Goal: Task Accomplishment & Management: Use online tool/utility

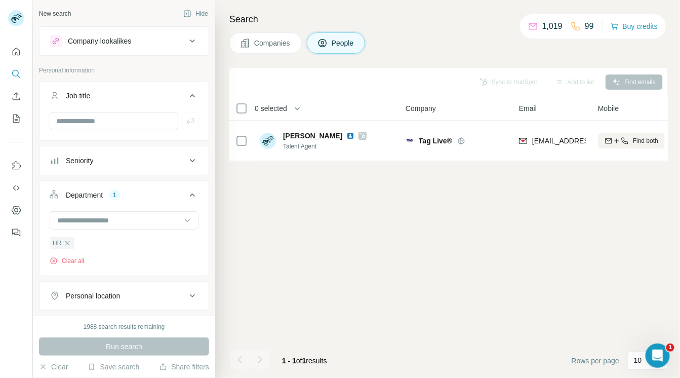
scroll to position [143, 0]
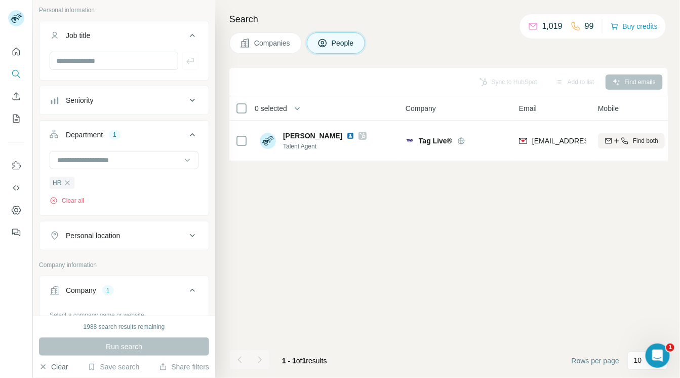
click at [54, 364] on button "Clear" at bounding box center [53, 367] width 29 height 10
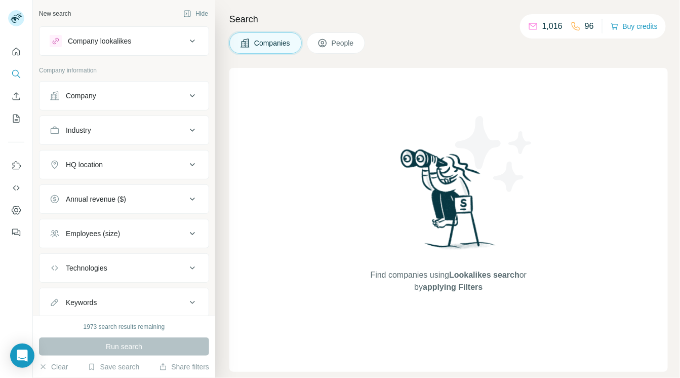
click at [81, 95] on div "Company" at bounding box center [81, 96] width 30 height 10
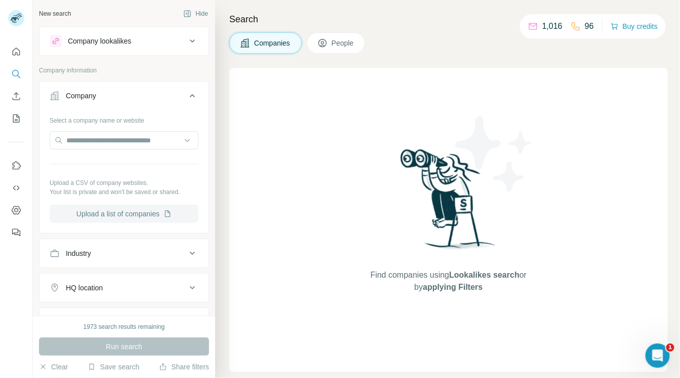
click at [90, 211] on button "Upload a list of companies" at bounding box center [124, 214] width 149 height 18
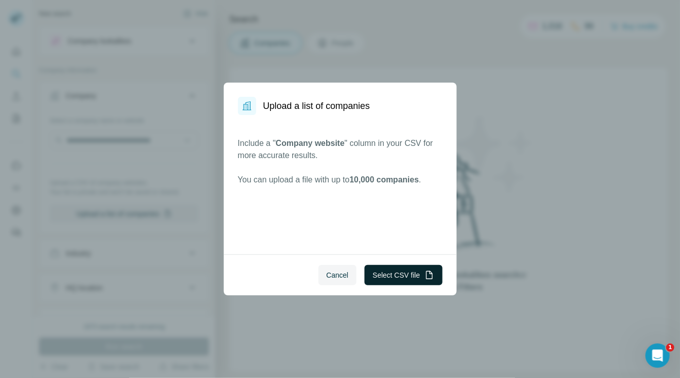
click at [376, 270] on button "Select CSV file" at bounding box center [403, 275] width 77 height 20
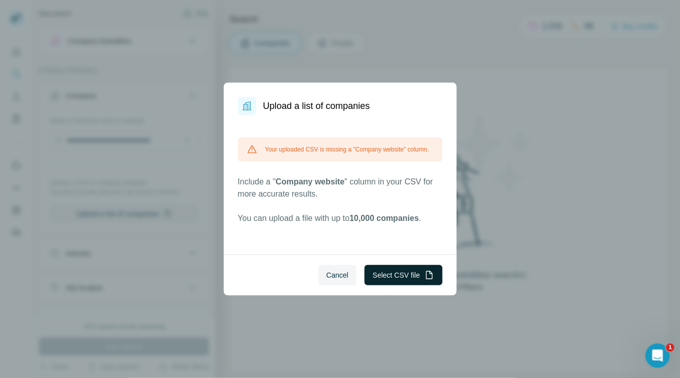
click at [383, 272] on button "Select CSV file" at bounding box center [403, 275] width 77 height 20
click at [342, 275] on span "Cancel" at bounding box center [338, 275] width 22 height 10
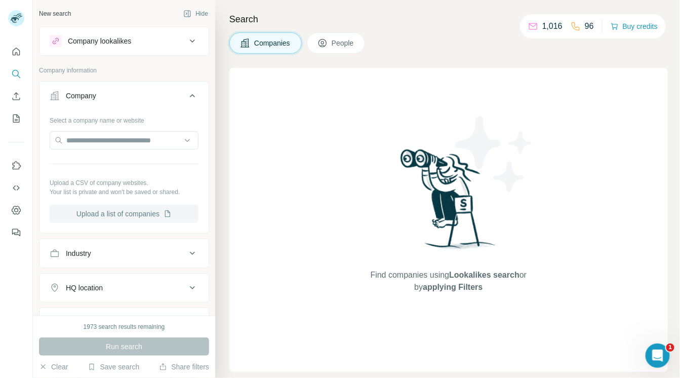
click at [120, 208] on button "Upload a list of companies" at bounding box center [124, 214] width 149 height 18
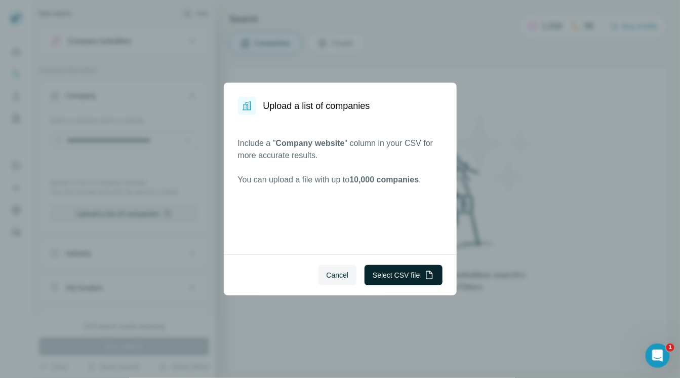
click at [377, 271] on button "Select CSV file" at bounding box center [403, 275] width 77 height 20
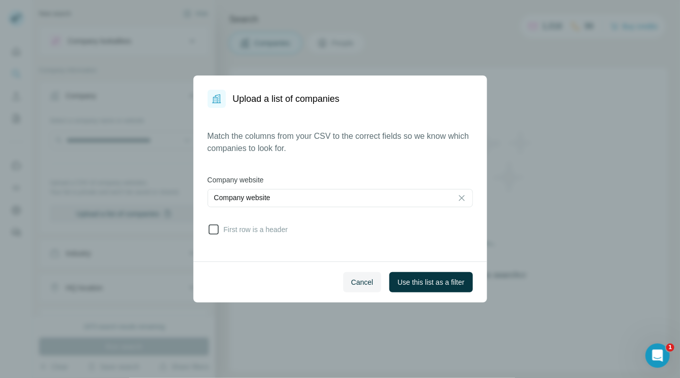
click at [267, 233] on span "First row is a header" at bounding box center [254, 229] width 68 height 10
click at [422, 285] on span "Use this list as a filter" at bounding box center [430, 282] width 67 height 10
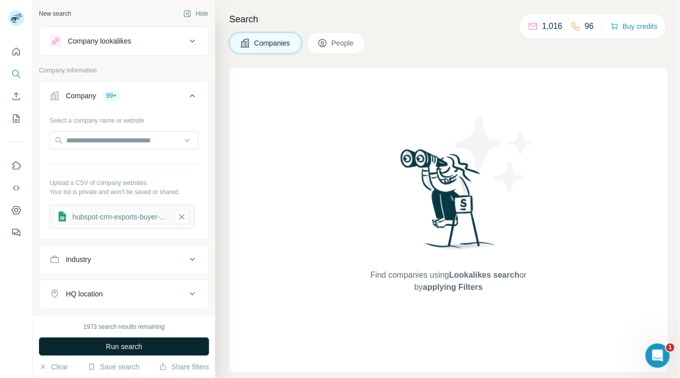
click at [182, 347] on button "Run search" at bounding box center [124, 346] width 170 height 18
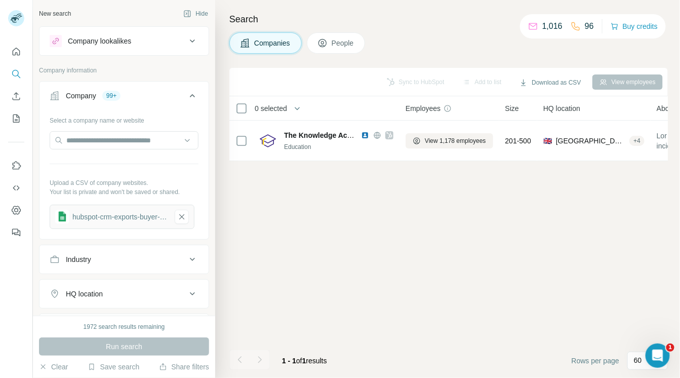
click at [333, 44] on span "People" at bounding box center [343, 43] width 23 height 10
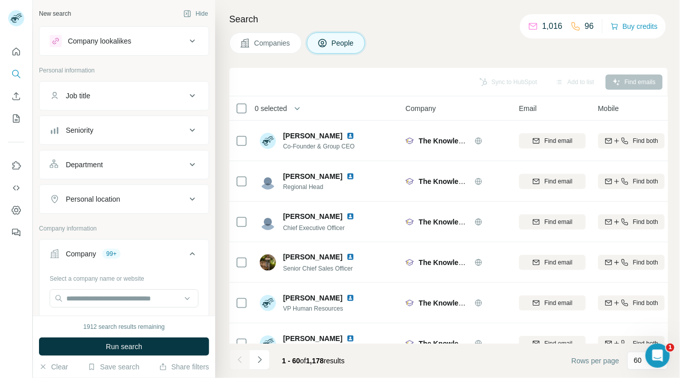
click at [58, 252] on icon at bounding box center [55, 254] width 10 height 10
click at [118, 251] on div "99+" at bounding box center [111, 253] width 18 height 9
click at [112, 253] on div "99+" at bounding box center [111, 253] width 18 height 9
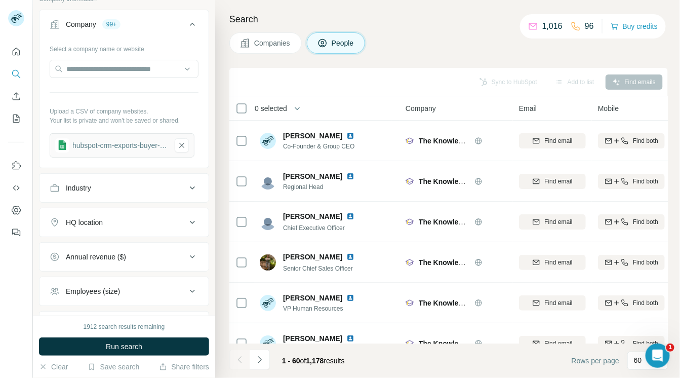
scroll to position [225, 0]
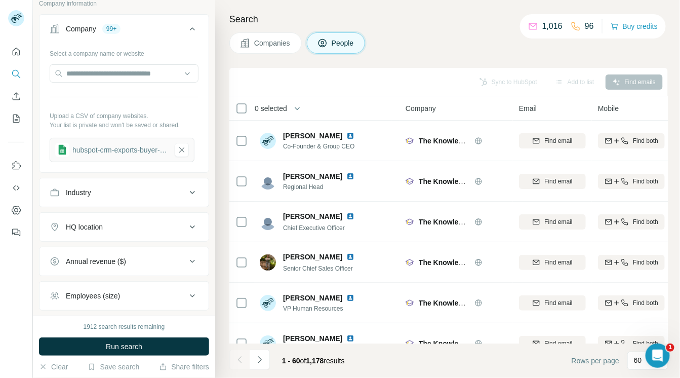
click at [154, 147] on div "hubspot-crm-exports-buyer-intent-co-s-all-2025-09-19" at bounding box center [119, 150] width 95 height 10
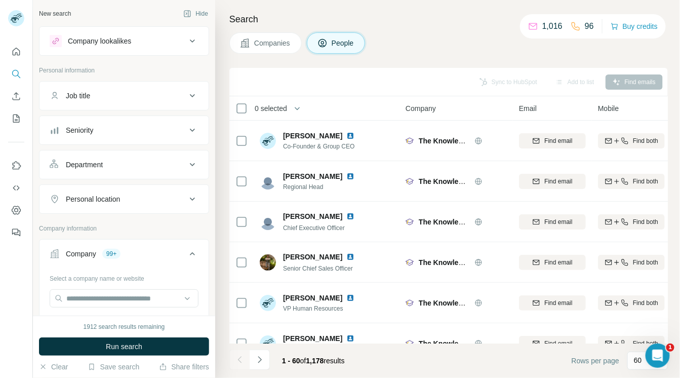
scroll to position [0, 0]
click at [260, 44] on span "Companies" at bounding box center [272, 43] width 37 height 10
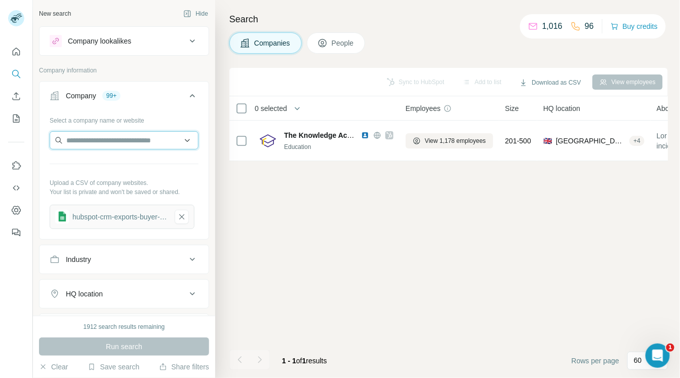
click at [154, 138] on input "text" at bounding box center [124, 140] width 149 height 18
paste input "**********"
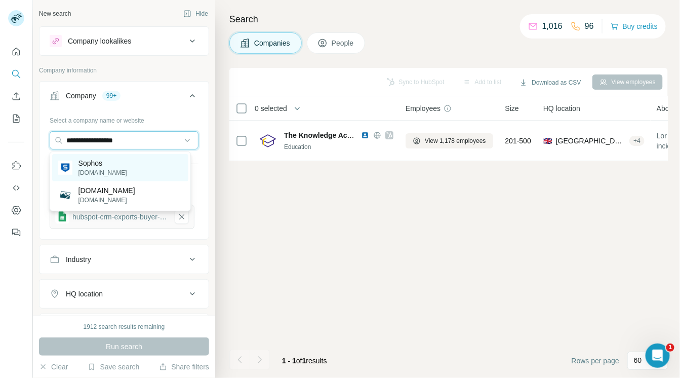
type input "**********"
click at [119, 170] on div "Sophos sophos.com" at bounding box center [120, 167] width 136 height 27
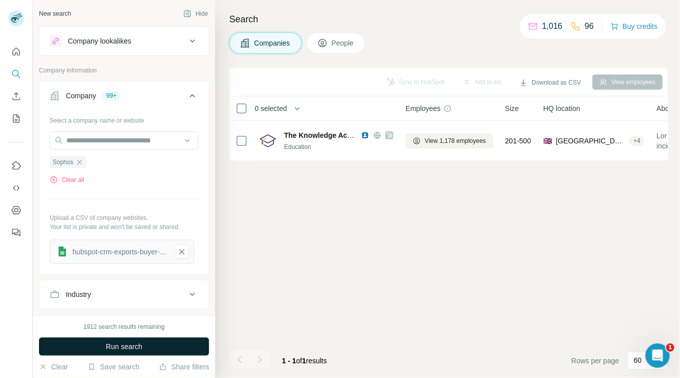
click at [165, 342] on button "Run search" at bounding box center [124, 346] width 170 height 18
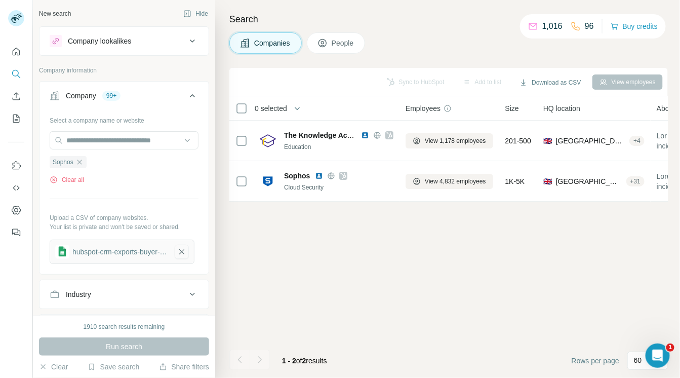
click at [182, 250] on icon "button" at bounding box center [181, 252] width 9 height 10
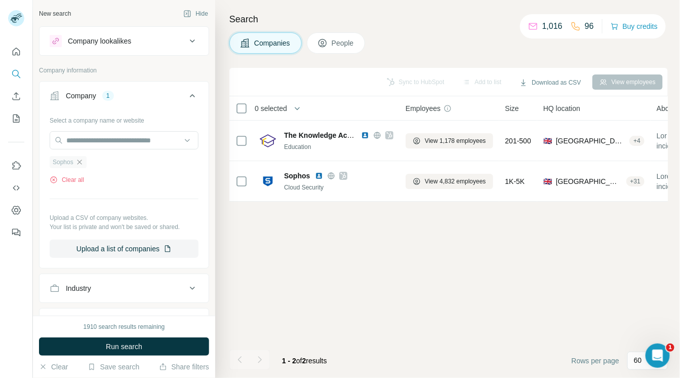
click at [78, 161] on icon "button" at bounding box center [79, 162] width 8 height 8
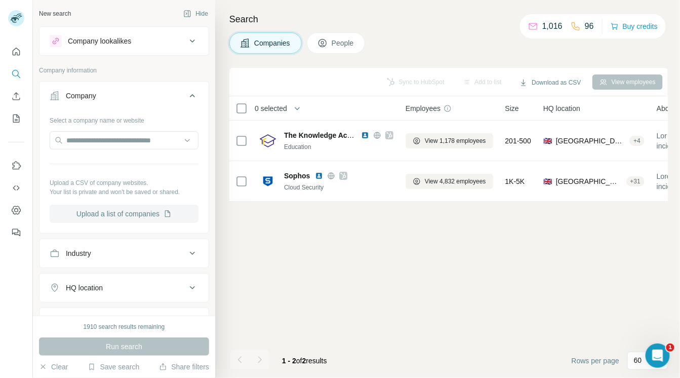
click at [129, 213] on button "Upload a list of companies" at bounding box center [124, 214] width 149 height 18
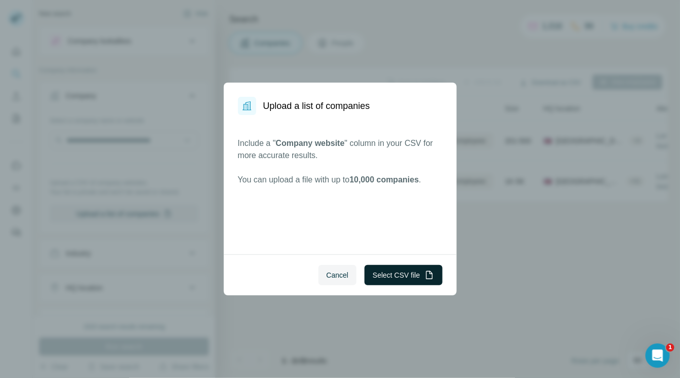
click at [390, 274] on button "Select CSV file" at bounding box center [403, 275] width 77 height 20
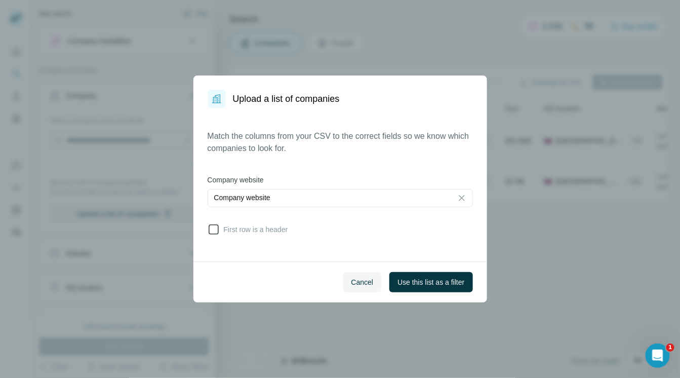
click at [241, 233] on span "First row is a header" at bounding box center [254, 229] width 68 height 10
click at [404, 278] on span "Use this list as a filter" at bounding box center [430, 282] width 67 height 10
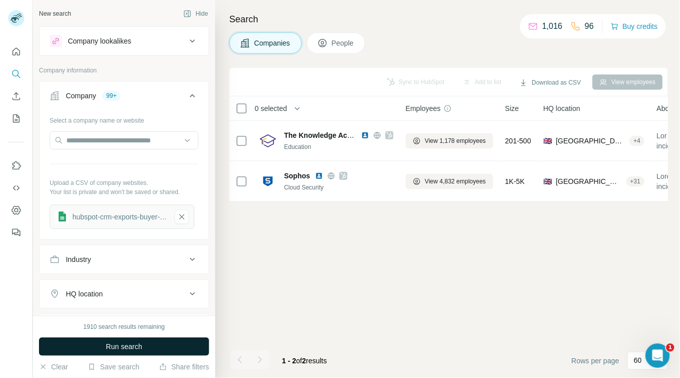
click at [175, 343] on button "Run search" at bounding box center [124, 346] width 170 height 18
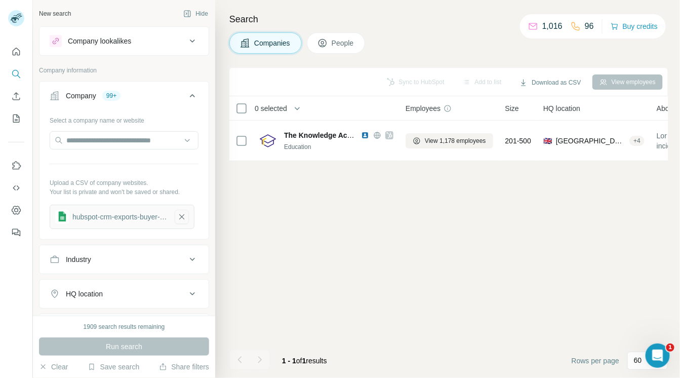
click at [183, 216] on icon "button" at bounding box center [181, 217] width 9 height 10
click at [63, 368] on button "Clear" at bounding box center [53, 367] width 29 height 10
click at [322, 49] on button "People" at bounding box center [336, 42] width 59 height 21
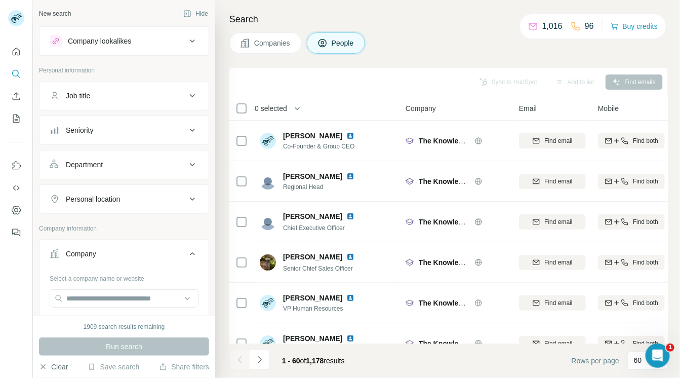
click at [56, 362] on button "Clear" at bounding box center [53, 367] width 29 height 10
click at [270, 38] on span "Companies" at bounding box center [272, 43] width 37 height 10
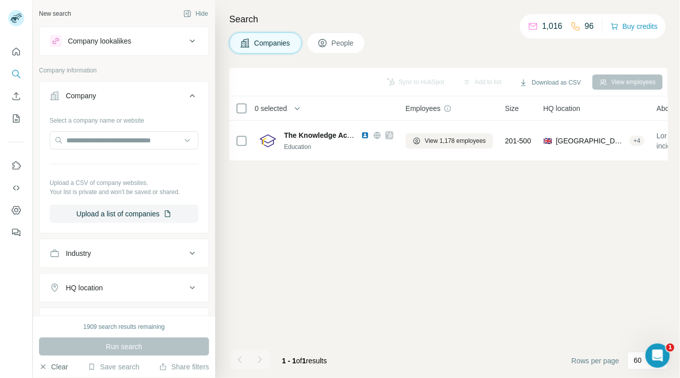
click at [58, 370] on button "Clear" at bounding box center [53, 367] width 29 height 10
click at [115, 211] on button "Upload a list of companies" at bounding box center [124, 214] width 149 height 18
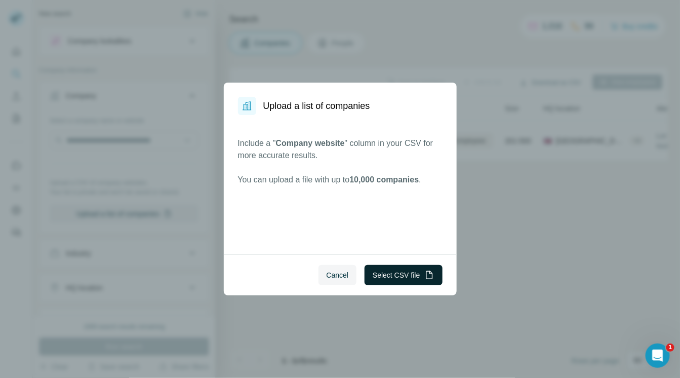
click at [378, 275] on button "Select CSV file" at bounding box center [403, 275] width 77 height 20
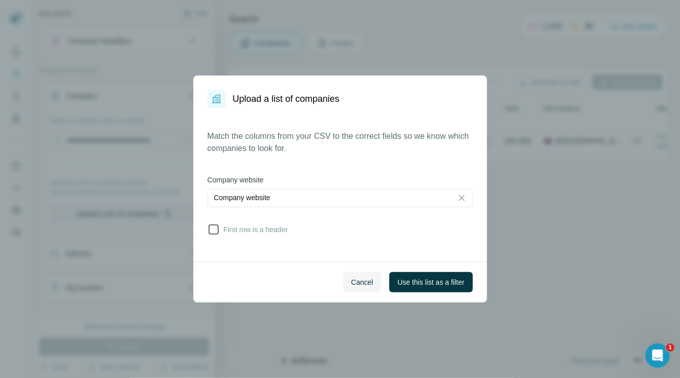
click at [258, 230] on span "First row is a header" at bounding box center [254, 229] width 68 height 10
click at [404, 279] on span "Use this list as a filter" at bounding box center [430, 282] width 67 height 10
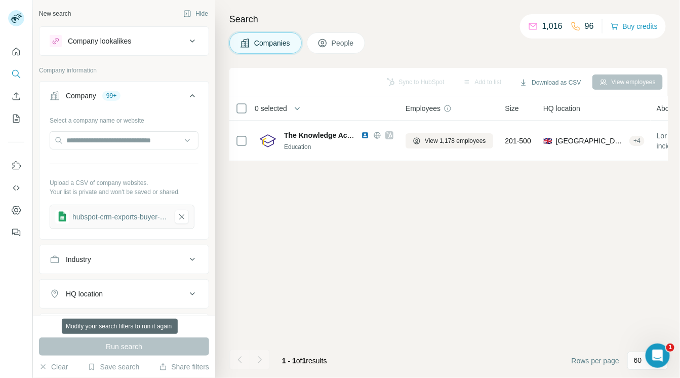
click at [141, 345] on div "Run search" at bounding box center [124, 346] width 170 height 18
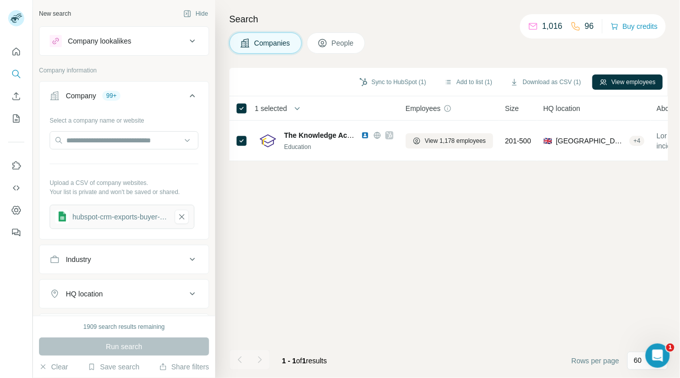
click at [330, 37] on button "People" at bounding box center [336, 42] width 59 height 21
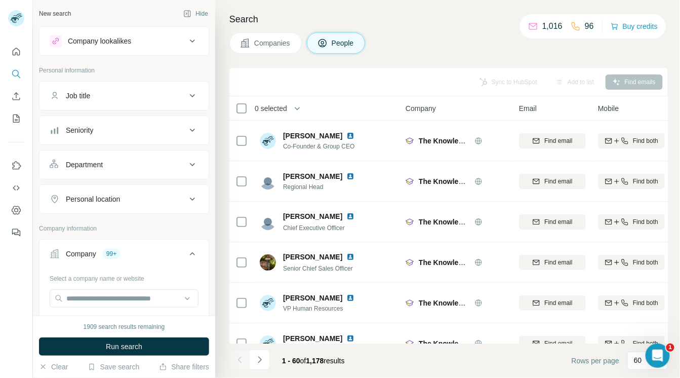
click at [133, 169] on div "Department" at bounding box center [118, 165] width 137 height 10
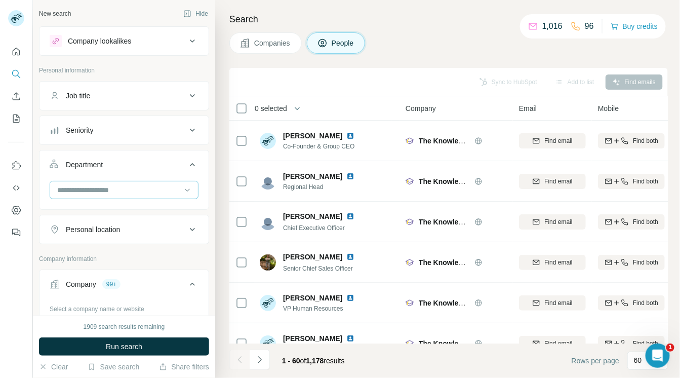
click at [131, 191] on input at bounding box center [118, 189] width 125 height 11
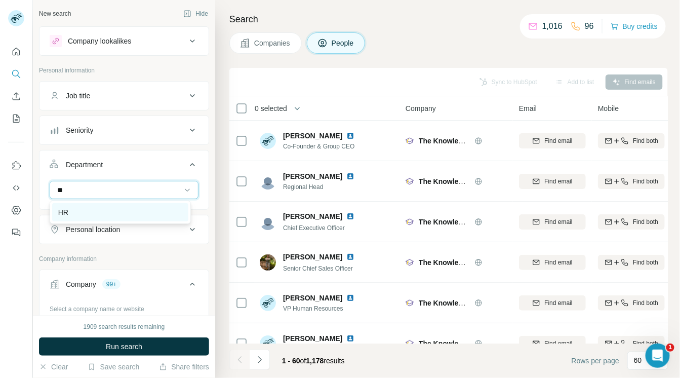
type input "**"
click at [113, 213] on div "HR" at bounding box center [120, 212] width 124 height 10
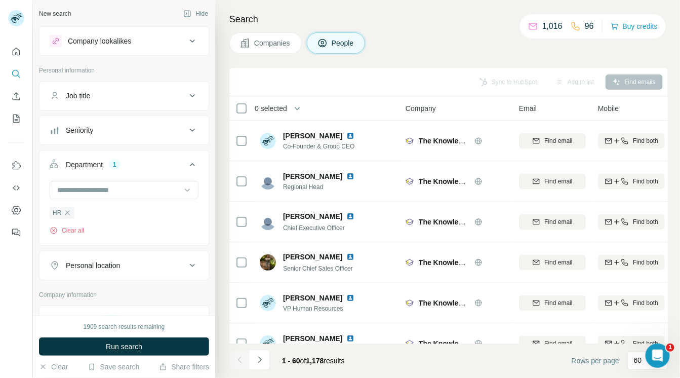
click at [108, 264] on div "Personal location" at bounding box center [93, 265] width 54 height 10
click at [105, 287] on input "text" at bounding box center [124, 291] width 149 height 18
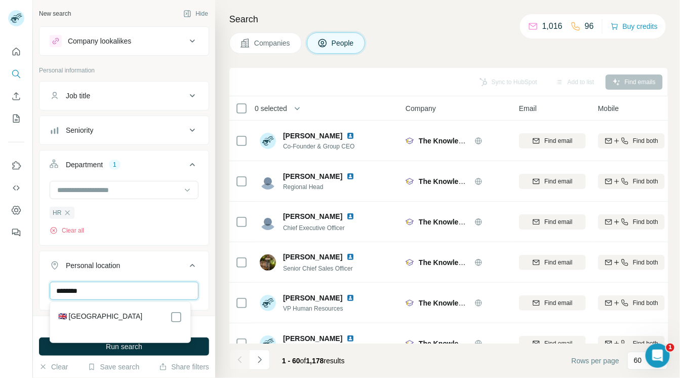
type input "********"
click at [105, 316] on label "🇬🇧 United Kingdom" at bounding box center [100, 317] width 85 height 12
click at [112, 348] on span "Run search" at bounding box center [124, 346] width 36 height 10
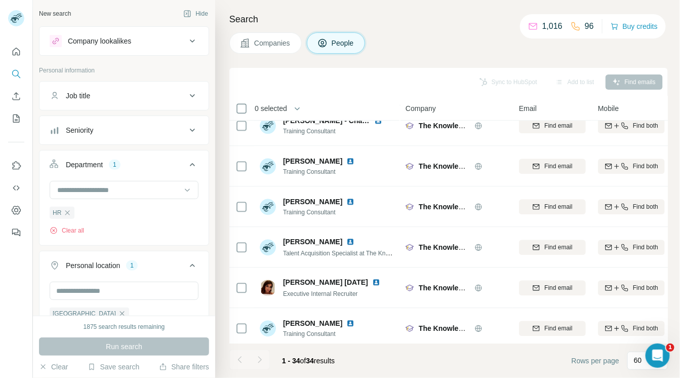
scroll to position [296, 0]
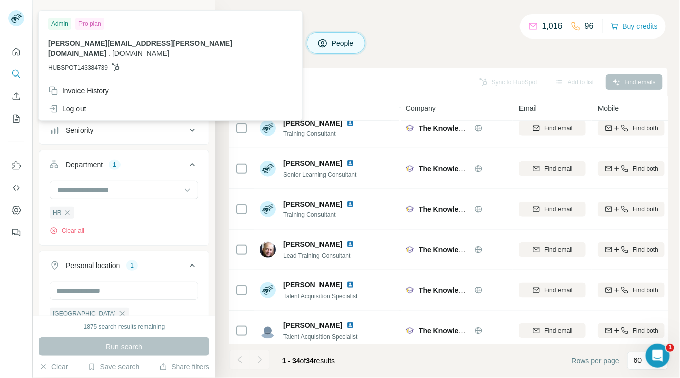
click at [18, 17] on rect at bounding box center [16, 18] width 16 height 16
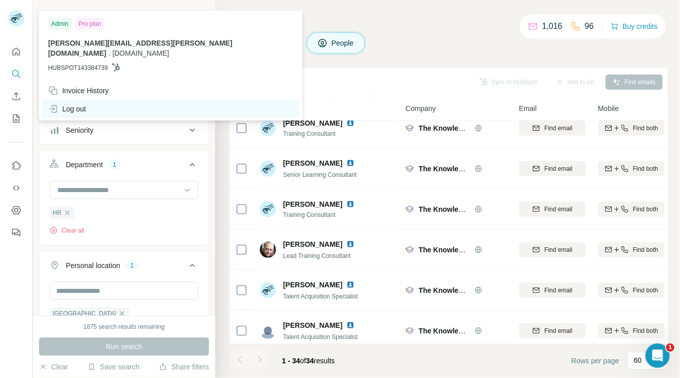
click at [89, 100] on div "Log out" at bounding box center [170, 109] width 257 height 18
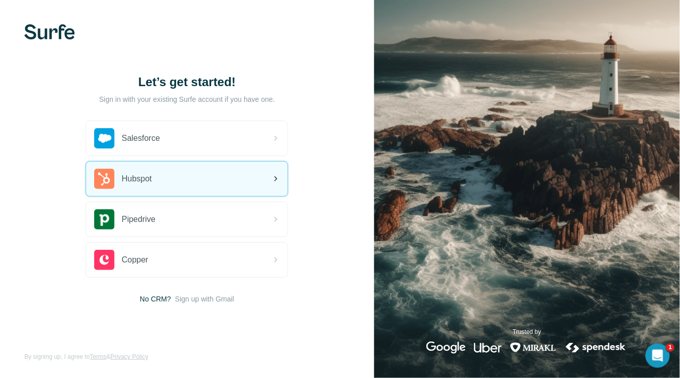
click at [175, 183] on div "Hubspot" at bounding box center [187, 179] width 202 height 34
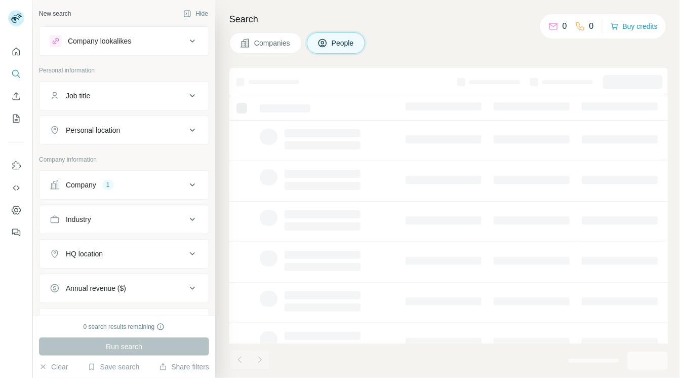
click at [186, 187] on icon at bounding box center [192, 185] width 12 height 12
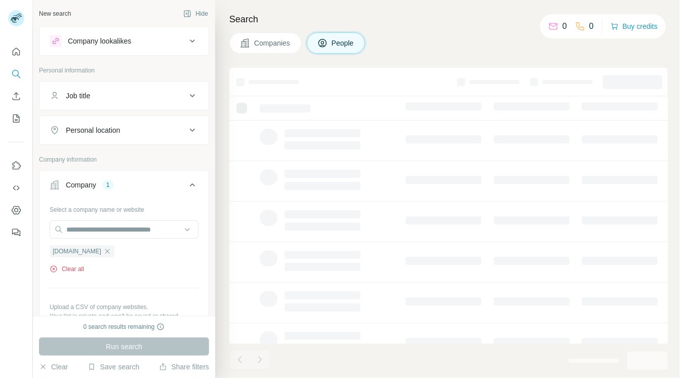
click at [78, 268] on button "Clear all" at bounding box center [67, 268] width 34 height 9
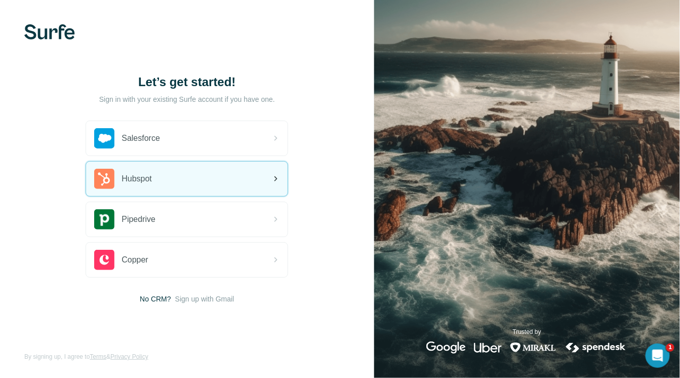
click at [167, 184] on div "Hubspot" at bounding box center [187, 179] width 202 height 34
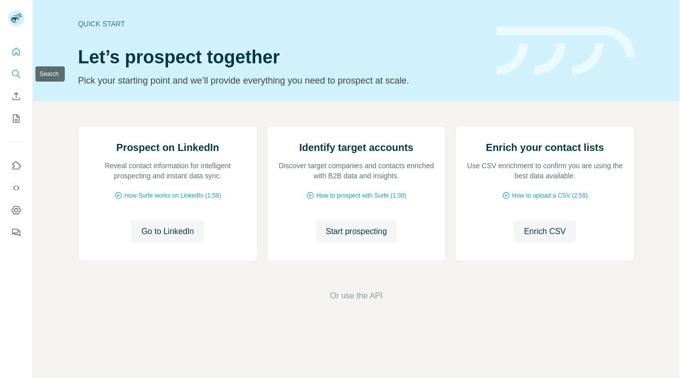
click at [18, 76] on icon "Search" at bounding box center [16, 74] width 10 height 10
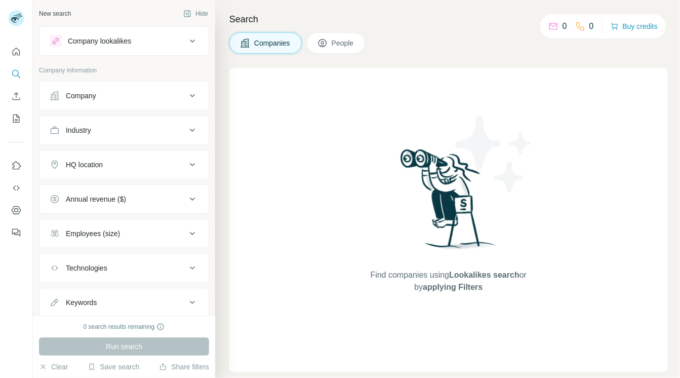
click at [92, 97] on div "Company" at bounding box center [81, 96] width 30 height 10
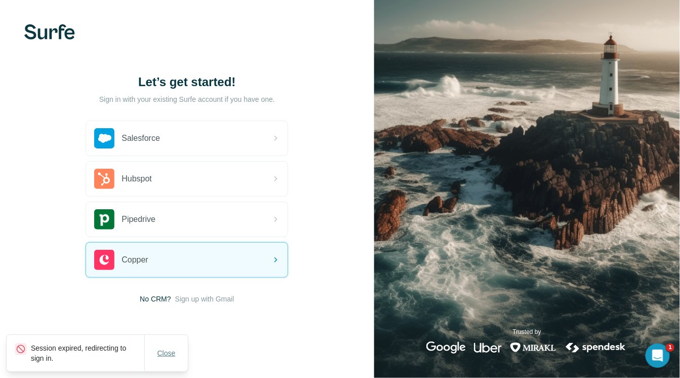
click at [166, 352] on span "Close" at bounding box center [166, 353] width 18 height 10
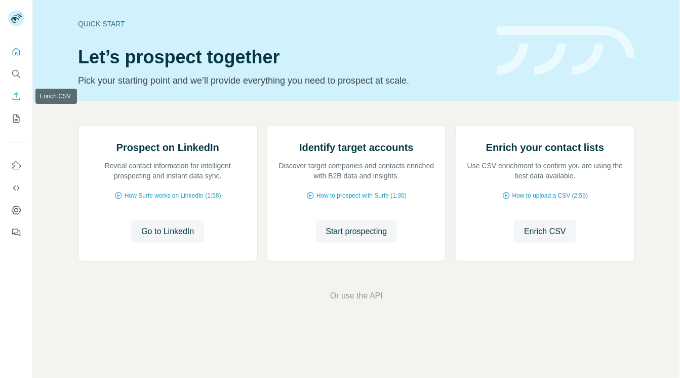
click at [17, 97] on icon "Enrich CSV" at bounding box center [16, 96] width 10 height 10
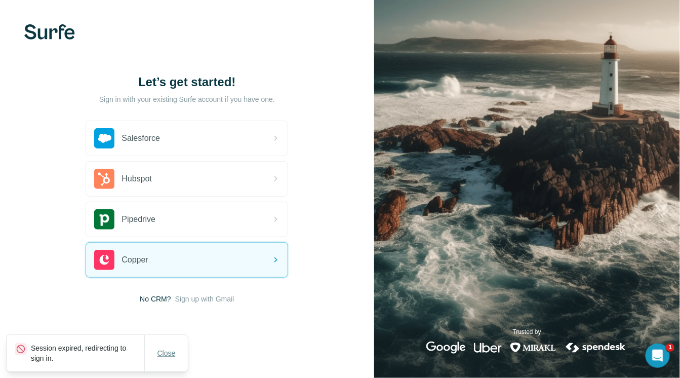
click at [163, 354] on span "Close" at bounding box center [166, 353] width 18 height 10
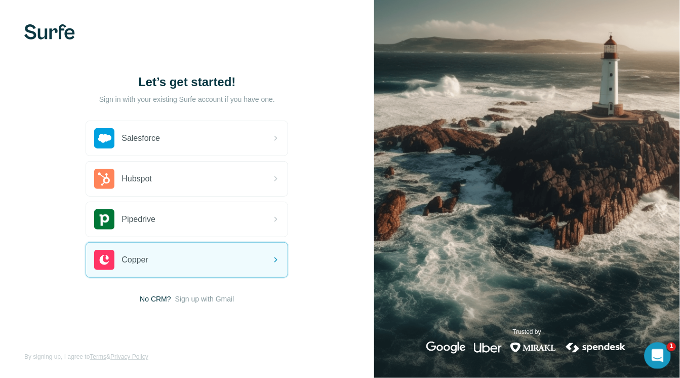
click at [644, 355] on div "Open Intercom Messenger" at bounding box center [656, 353] width 33 height 33
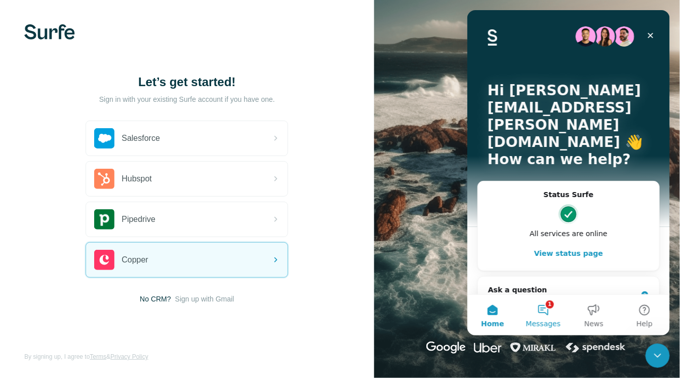
click at [550, 311] on button "1 Messages" at bounding box center [542, 314] width 51 height 41
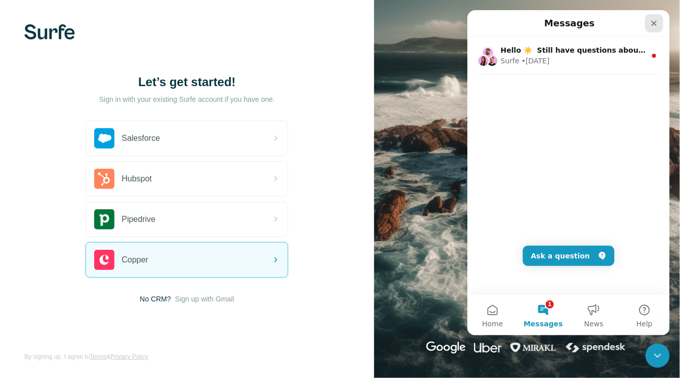
click at [655, 22] on icon "Close" at bounding box center [654, 23] width 8 height 8
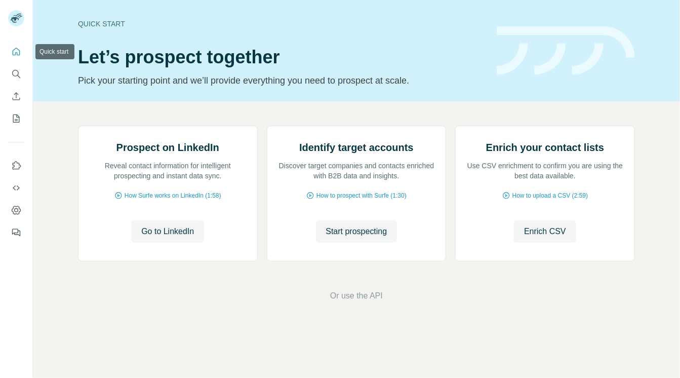
click at [14, 49] on icon "Quick start" at bounding box center [17, 52] width 8 height 8
click at [13, 72] on icon "Search" at bounding box center [16, 74] width 10 height 10
